Goal: Information Seeking & Learning: Learn about a topic

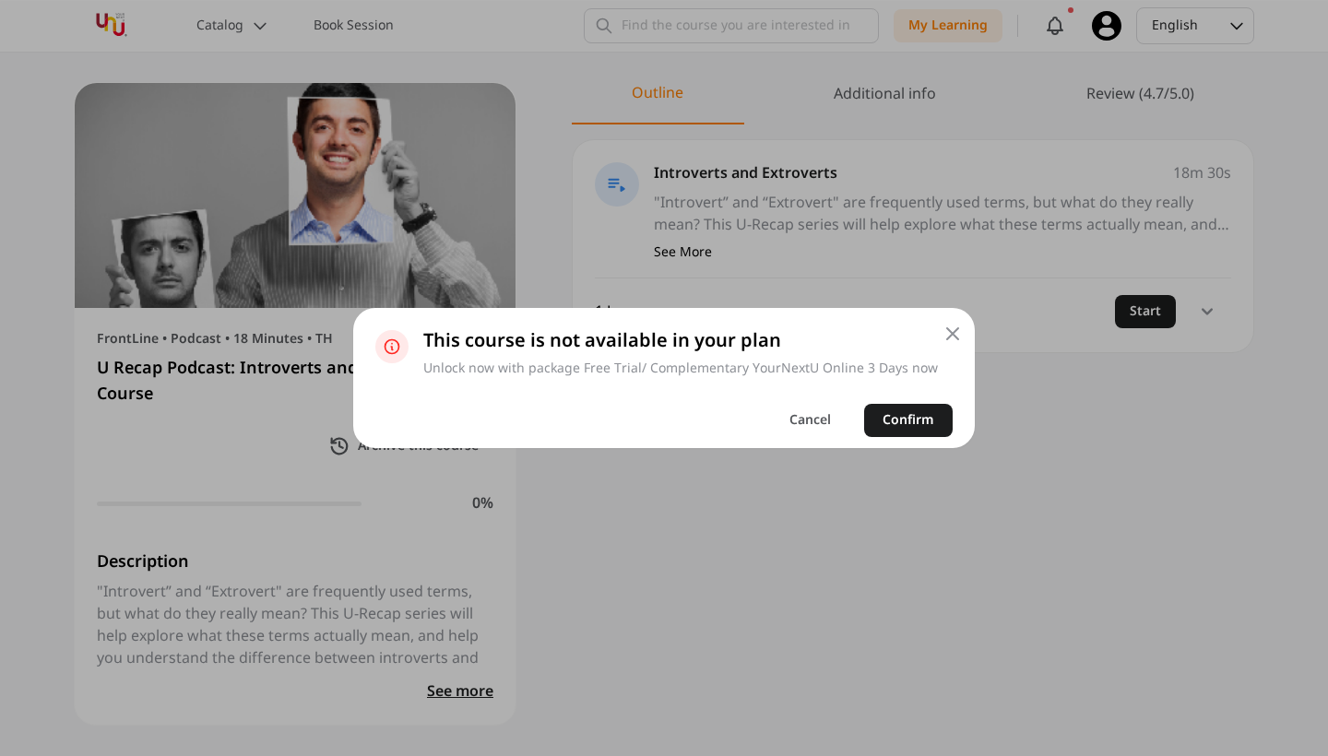
click at [949, 332] on icon at bounding box center [953, 334] width 22 height 22
